Goal: Find contact information: Find contact information

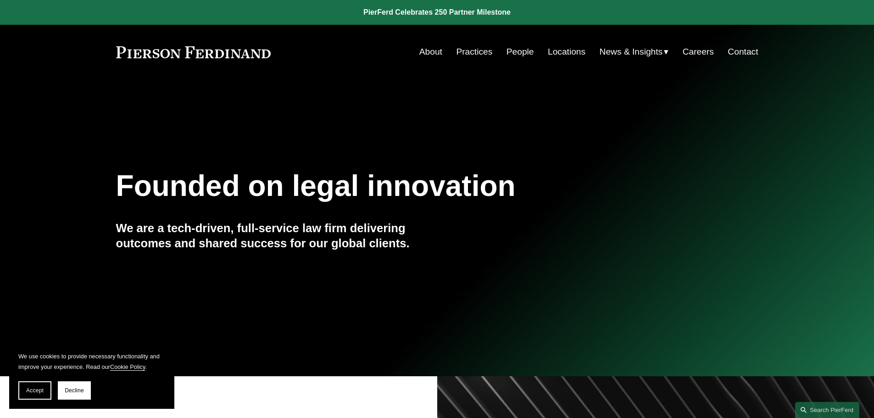
click at [519, 51] on link "People" at bounding box center [520, 51] width 28 height 17
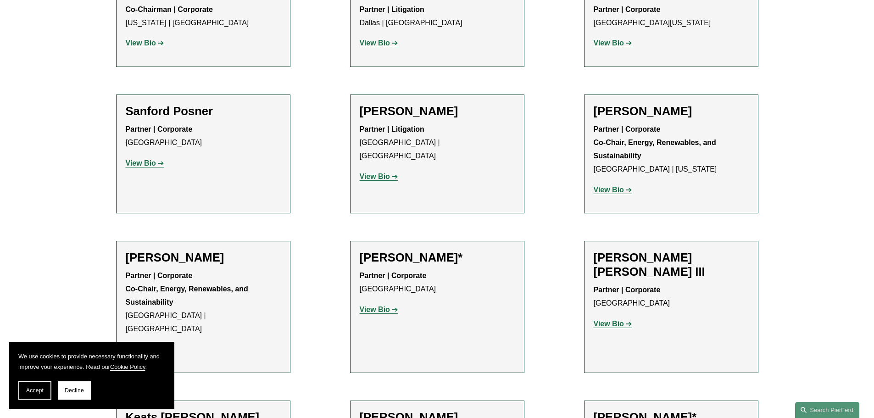
scroll to position [8716, 0]
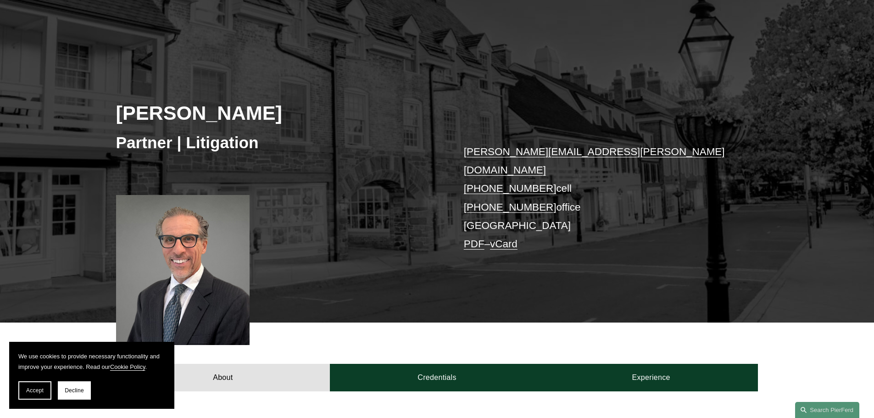
scroll to position [138, 0]
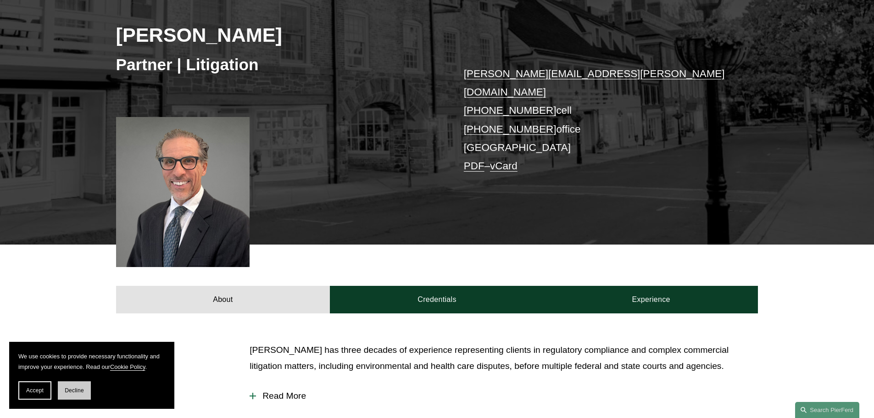
click at [75, 392] on span "Decline" at bounding box center [74, 390] width 19 height 6
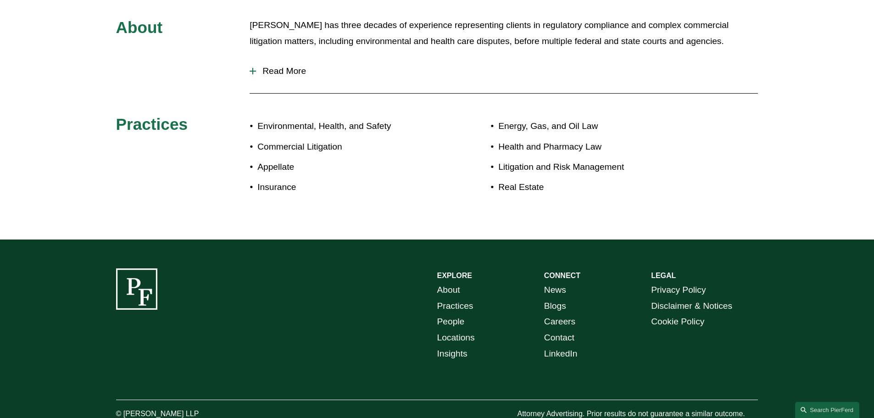
scroll to position [480, 0]
